Goal: Navigation & Orientation: Find specific page/section

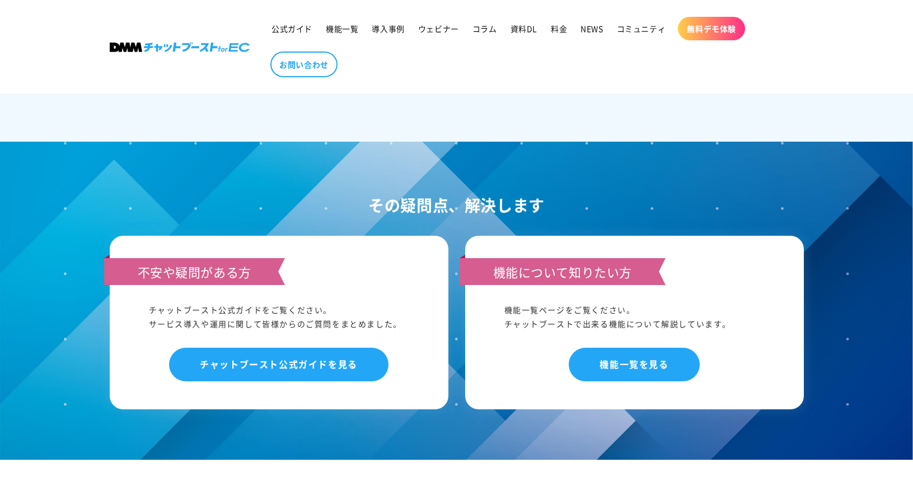
scroll to position [5836, 0]
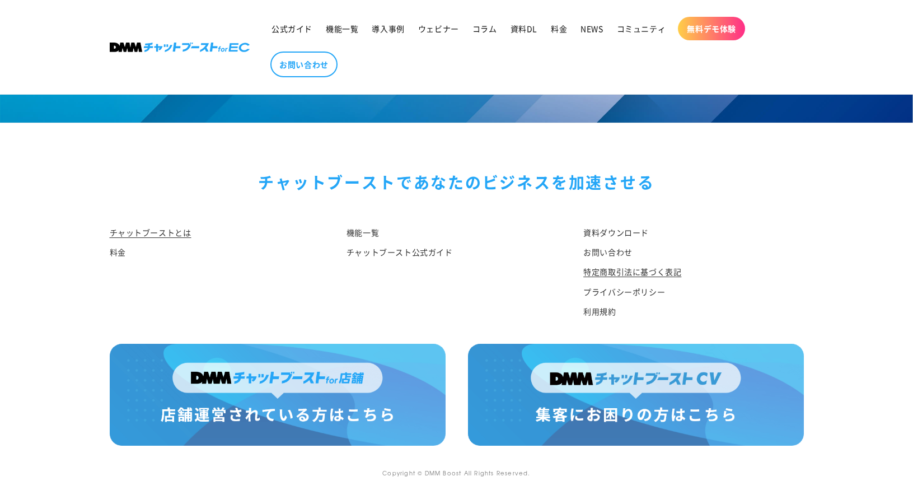
click at [607, 266] on link "特定商取引法に基づく表記" at bounding box center [632, 272] width 98 height 20
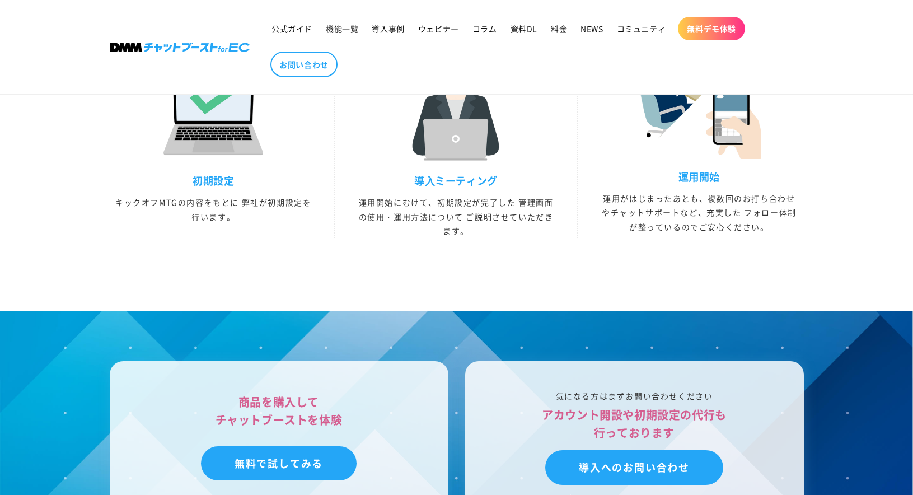
scroll to position [3126, 0]
